Goal: Transaction & Acquisition: Purchase product/service

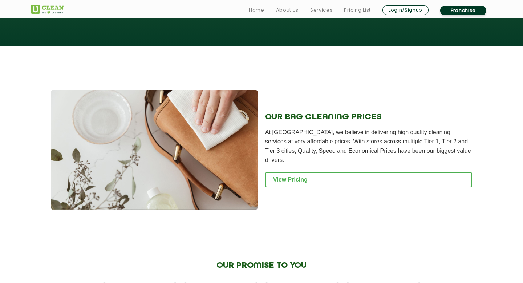
scroll to position [679, 0]
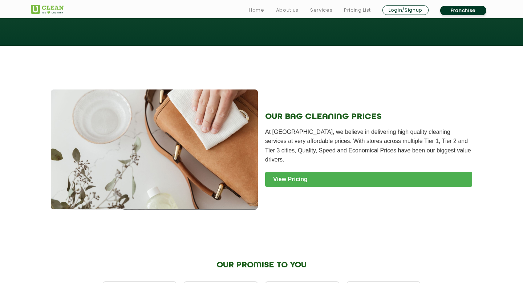
click at [308, 175] on link "View Pricing" at bounding box center [368, 178] width 207 height 15
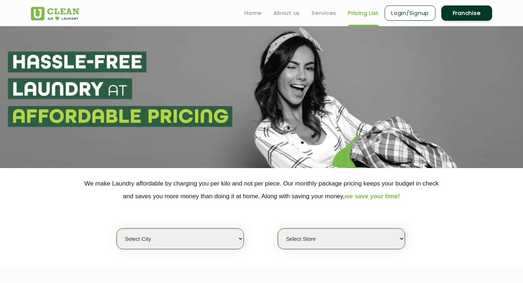
click at [197, 239] on select "Select city [GEOGRAPHIC_DATA] [GEOGRAPHIC_DATA] [GEOGRAPHIC_DATA] [GEOGRAPHIC_D…" at bounding box center [180, 238] width 127 height 21
select select "1"
click at [117, 228] on select "Select city Aalo Agartala Agra Ahmedabad Akola Aligarh Alwar - UClean Select Am…" at bounding box center [180, 238] width 127 height 21
click at [332, 243] on select "Select Store UClean Vasant Kunj UClean Greater Kailash 2 UClean Dwarka UClean R…" at bounding box center [341, 238] width 127 height 21
select select "547"
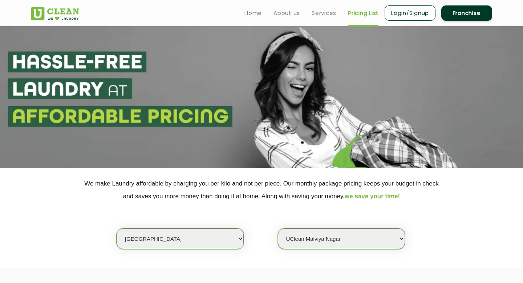
click at [278, 228] on select "Select Store UClean Vasant Kunj UClean Greater Kailash 2 UClean Dwarka UClean R…" at bounding box center [341, 238] width 127 height 21
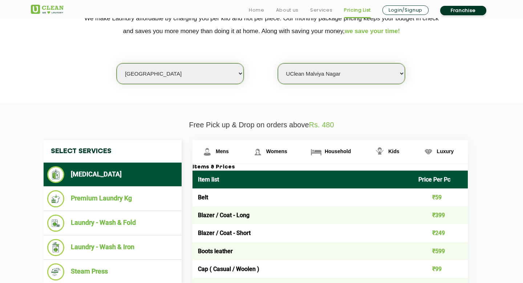
scroll to position [195, 0]
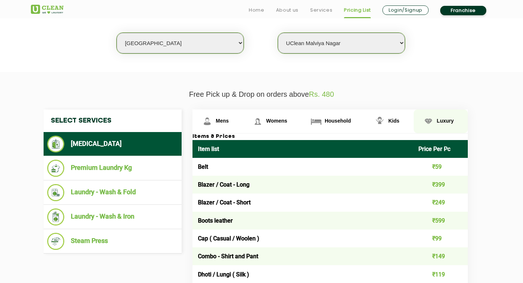
click at [439, 120] on span "Luxury" at bounding box center [445, 121] width 17 height 6
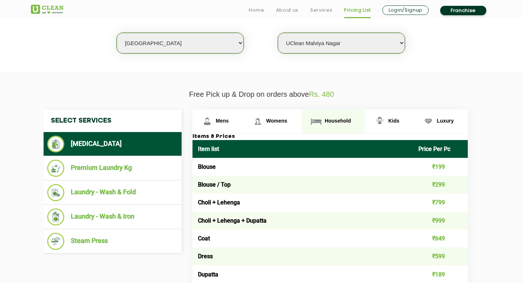
click at [343, 120] on span "Household" at bounding box center [338, 121] width 26 height 6
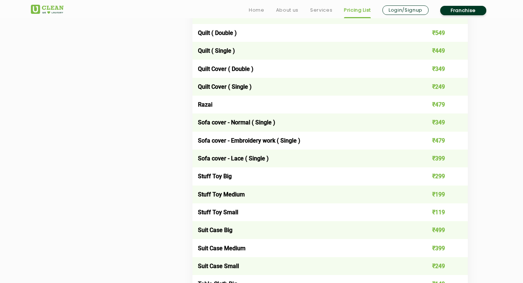
scroll to position [1162, 0]
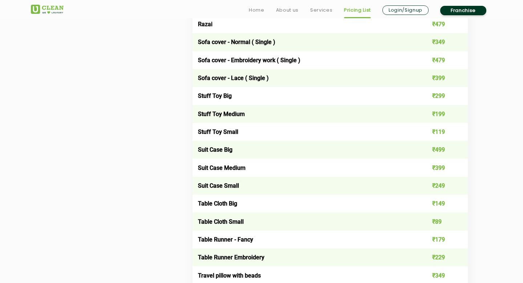
click at [240, 168] on td "Suit Case Medium" at bounding box center [303, 167] width 220 height 18
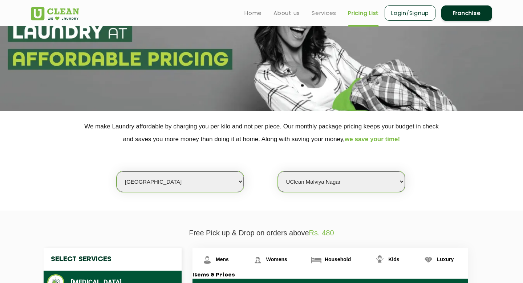
scroll to position [0, 0]
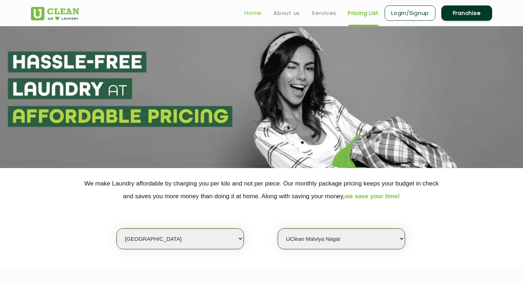
click at [251, 13] on link "Home" at bounding box center [252, 13] width 17 height 9
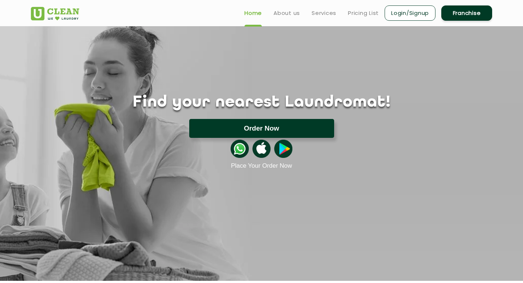
click at [247, 122] on button "Order Now" at bounding box center [261, 128] width 145 height 19
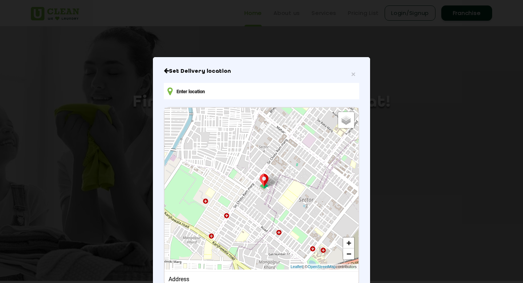
click at [224, 87] on input "text" at bounding box center [261, 91] width 195 height 16
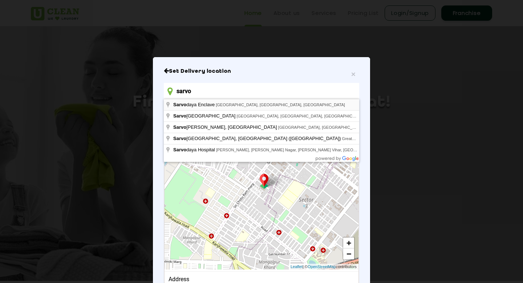
type input "Sarvodaya Enclave, [GEOGRAPHIC_DATA], [GEOGRAPHIC_DATA], [GEOGRAPHIC_DATA]"
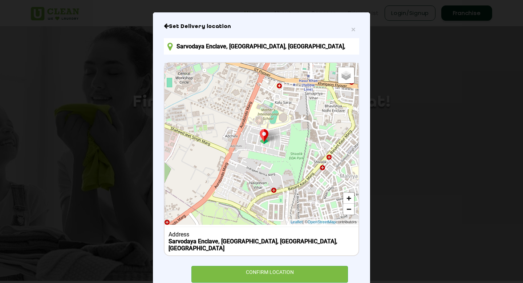
scroll to position [58, 0]
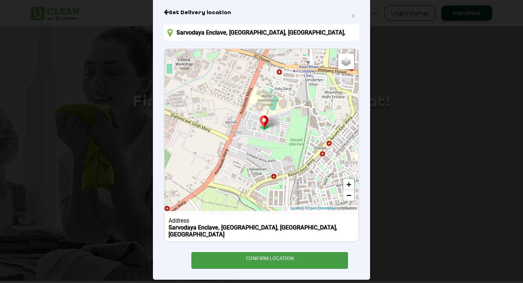
click at [252, 252] on div "CONFIRM LOCATION" at bounding box center [269, 260] width 157 height 16
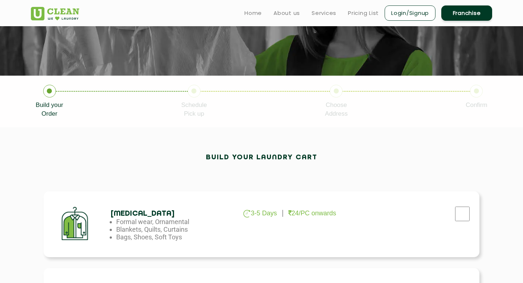
scroll to position [86, 0]
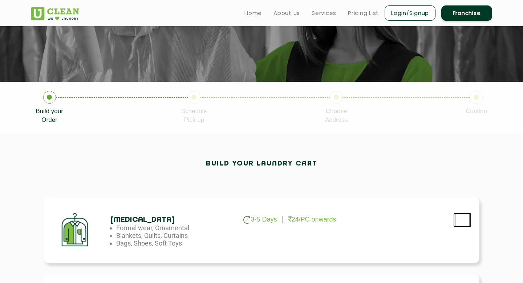
click at [470, 223] on input "checkbox" at bounding box center [462, 220] width 18 height 15
checkbox input "true"
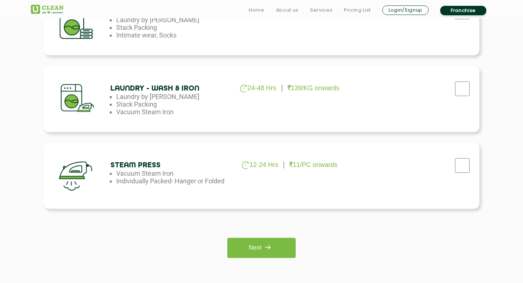
scroll to position [448, 0]
click at [256, 257] on link "Next" at bounding box center [261, 247] width 68 height 20
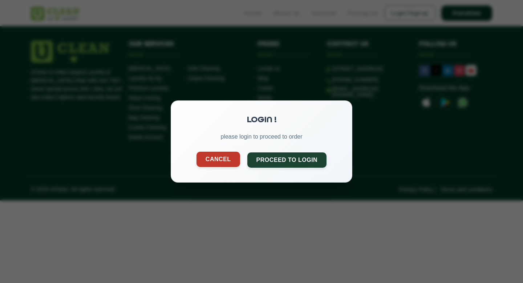
click at [218, 165] on button "Cancel" at bounding box center [219, 158] width 44 height 15
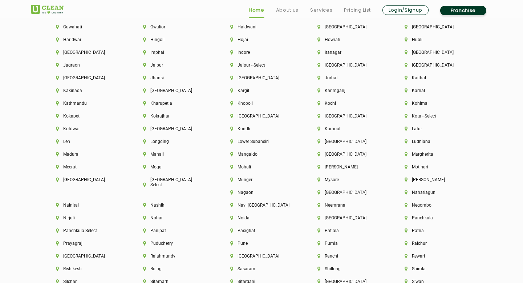
scroll to position [2043, 0]
